Goal: Information Seeking & Learning: Find contact information

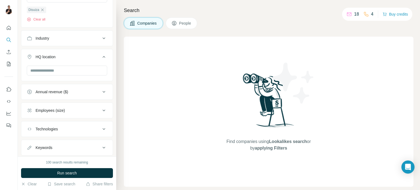
scroll to position [81, 0]
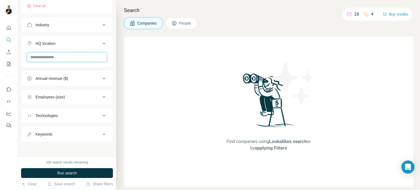
click at [62, 56] on input "text" at bounding box center [67, 57] width 80 height 10
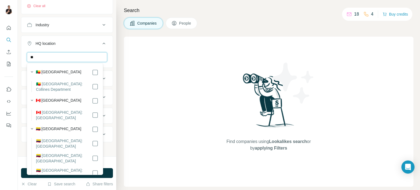
type input "*"
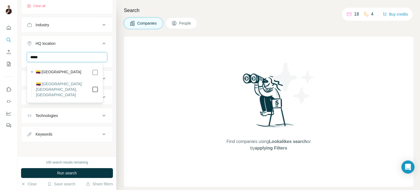
type input "*****"
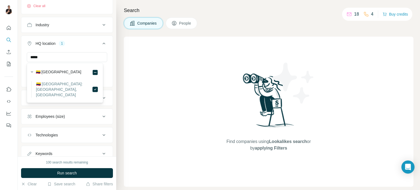
click at [135, 63] on div "Find companies using Lookalikes search or by applying Filters" at bounding box center [269, 112] width 290 height 150
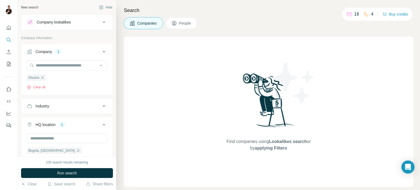
click at [184, 24] on span "People" at bounding box center [185, 23] width 13 height 5
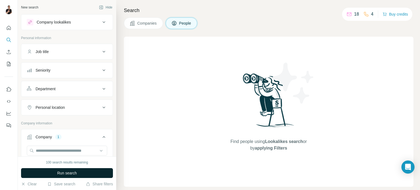
click at [85, 175] on button "Run search" at bounding box center [67, 173] width 92 height 10
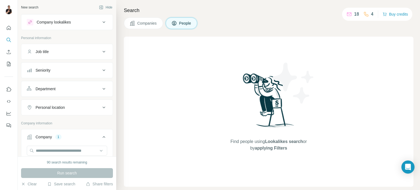
click at [140, 23] on span "Companies" at bounding box center [147, 23] width 20 height 5
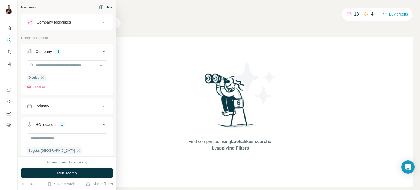
click at [99, 7] on icon "button" at bounding box center [101, 7] width 4 height 4
click at [36, 5] on div "New search" at bounding box center [29, 7] width 17 height 5
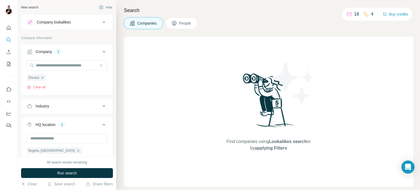
click at [166, 98] on div "Find companies using Lookalikes search or by applying Filters" at bounding box center [269, 112] width 290 height 150
drag, startPoint x: 68, startPoint y: 177, endPoint x: 68, endPoint y: 173, distance: 3.3
click at [68, 176] on button "Run search" at bounding box center [67, 173] width 92 height 10
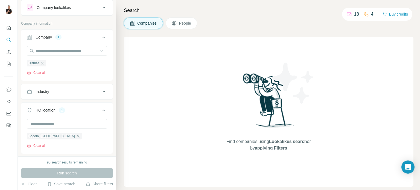
scroll to position [27, 0]
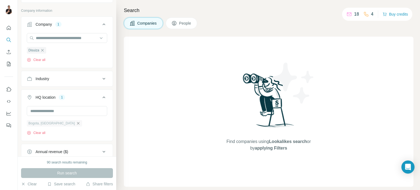
click at [76, 123] on icon "button" at bounding box center [78, 123] width 4 height 4
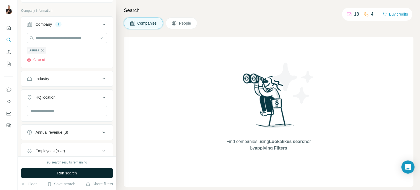
click at [76, 171] on span "Run search" at bounding box center [67, 173] width 20 height 5
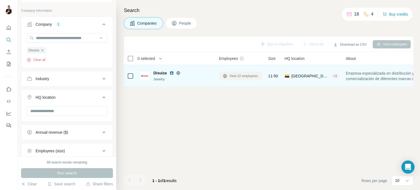
click at [246, 76] on span "View 22 employees" at bounding box center [244, 76] width 28 height 5
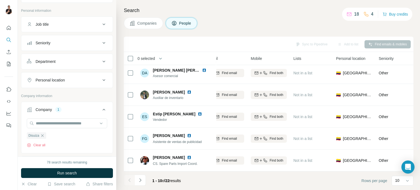
scroll to position [115, 184]
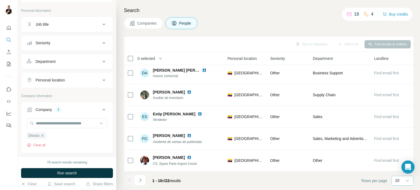
click at [413, 183] on input at bounding box center [419, 181] width 16 height 6
click at [399, 140] on p "60" at bounding box center [399, 138] width 4 height 5
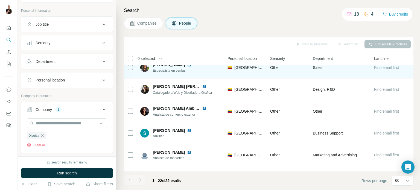
scroll to position [378, 184]
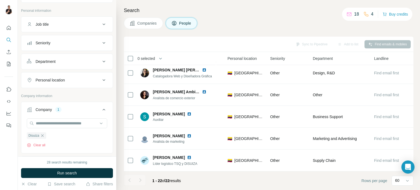
click at [144, 180] on div at bounding box center [140, 180] width 11 height 11
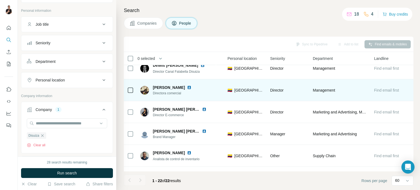
scroll to position [0, 184]
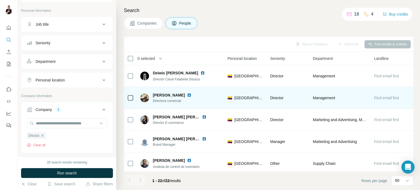
click at [192, 95] on img at bounding box center [189, 95] width 4 height 4
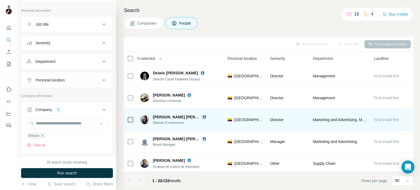
click at [202, 117] on img at bounding box center [204, 117] width 4 height 4
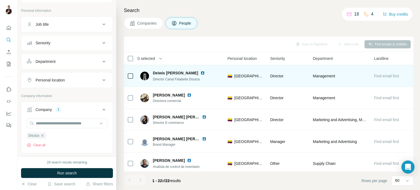
click at [204, 72] on img at bounding box center [203, 73] width 4 height 4
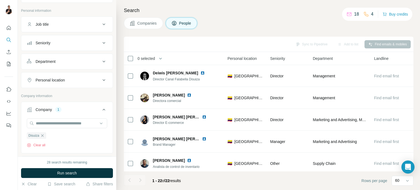
click at [96, 63] on div "Department" at bounding box center [64, 61] width 74 height 5
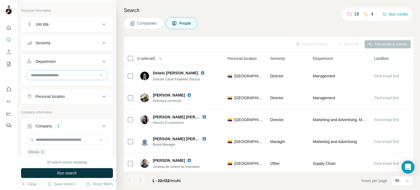
click at [82, 76] on input at bounding box center [64, 75] width 68 height 6
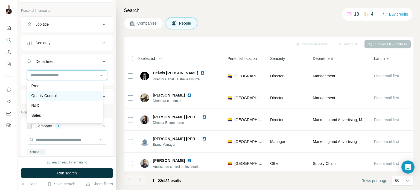
scroll to position [170, 0]
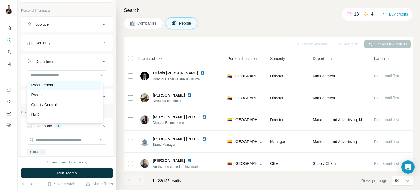
click at [59, 86] on div "Procurement" at bounding box center [64, 84] width 67 height 5
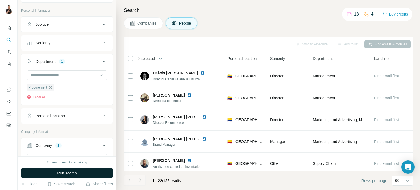
click at [79, 173] on button "Run search" at bounding box center [67, 173] width 92 height 10
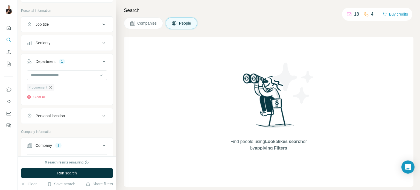
click at [50, 86] on icon "button" at bounding box center [50, 87] width 4 height 4
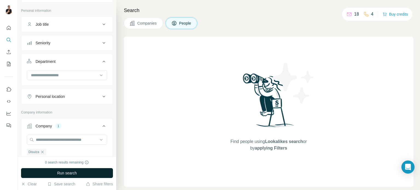
click at [73, 173] on span "Run search" at bounding box center [67, 173] width 20 height 5
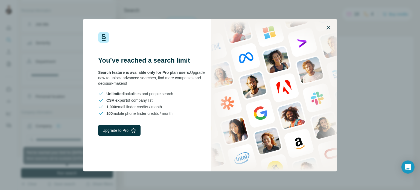
click at [328, 25] on icon "button" at bounding box center [328, 27] width 7 height 7
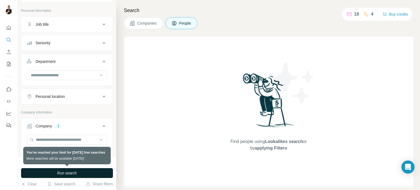
click at [66, 172] on span "Run search" at bounding box center [67, 173] width 20 height 5
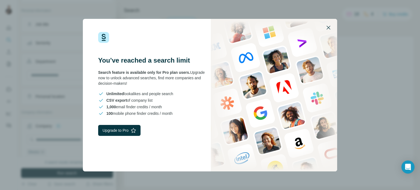
click at [328, 29] on icon "button" at bounding box center [328, 27] width 7 height 7
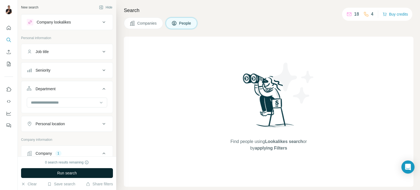
click at [149, 24] on span "Companies" at bounding box center [147, 23] width 20 height 5
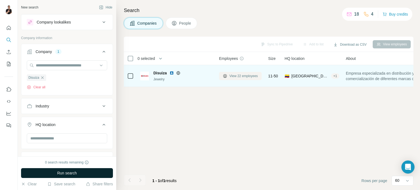
click at [230, 74] on span "View 22 employees" at bounding box center [244, 76] width 28 height 5
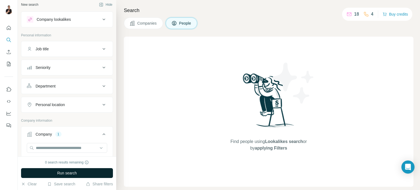
scroll to position [2, 0]
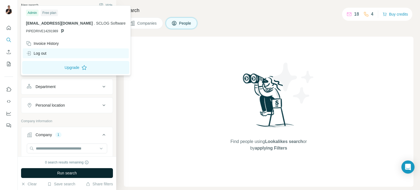
click at [43, 54] on div "Log out" at bounding box center [36, 53] width 21 height 5
click at [50, 54] on div "Log out" at bounding box center [76, 53] width 106 height 10
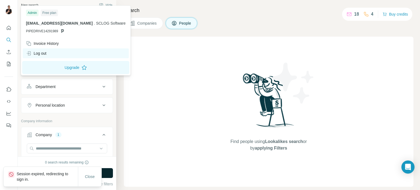
click at [46, 54] on div "Log out" at bounding box center [36, 53] width 21 height 5
click at [45, 53] on div "Log out" at bounding box center [36, 53] width 21 height 5
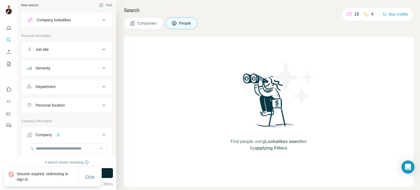
click at [92, 178] on span "Close" at bounding box center [90, 176] width 10 height 5
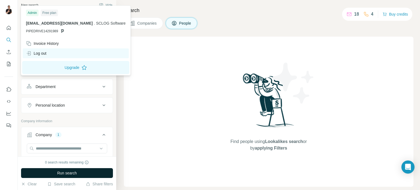
click at [47, 52] on div "Log out" at bounding box center [36, 53] width 21 height 5
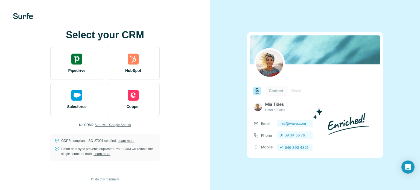
click at [110, 124] on span "Start with Google Sheets" at bounding box center [113, 125] width 36 height 5
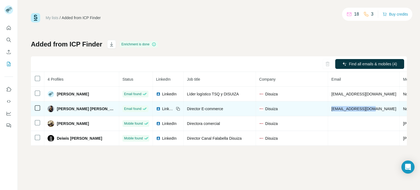
drag, startPoint x: 313, startPoint y: 109, endPoint x: 353, endPoint y: 109, distance: 39.4
click at [353, 109] on td "[EMAIL_ADDRESS][DOMAIN_NAME]" at bounding box center [364, 109] width 72 height 15
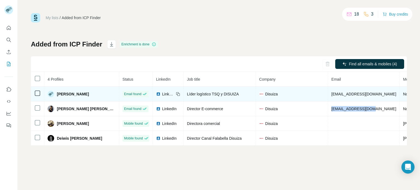
copy span "[EMAIL_ADDRESS][DOMAIN_NAME]"
drag, startPoint x: 314, startPoint y: 92, endPoint x: 356, endPoint y: 93, distance: 42.2
click at [356, 92] on td "[EMAIL_ADDRESS][DOMAIN_NAME]" at bounding box center [364, 94] width 72 height 15
copy span "[EMAIL_ADDRESS][DOMAIN_NAME]"
